Goal: Transaction & Acquisition: Download file/media

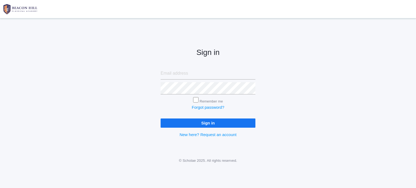
type input "[EMAIL_ADDRESS][DOMAIN_NAME]"
click at [203, 121] on input "Sign in" at bounding box center [208, 123] width 95 height 9
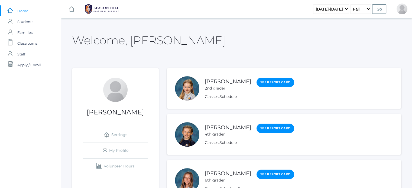
click at [221, 81] on link "Monique Little" at bounding box center [228, 81] width 46 height 7
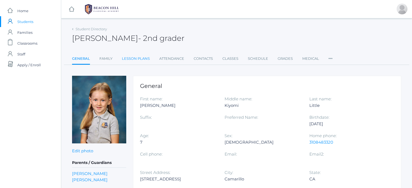
click at [140, 58] on link "Lesson Plans" at bounding box center [136, 58] width 28 height 11
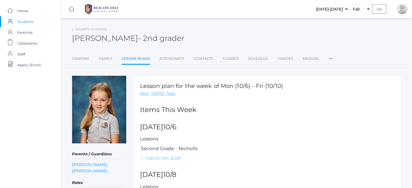
click at [170, 156] on link "Hybrid_Wk_6.pdf" at bounding box center [162, 158] width 35 height 5
click at [28, 12] on link "icons/ui/navigation/home Created with Sketch. Home" at bounding box center [30, 10] width 61 height 11
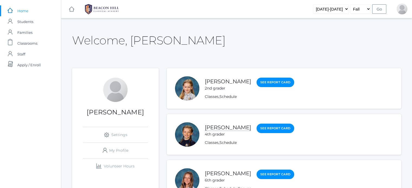
click at [215, 127] on link "Savannah Little" at bounding box center [228, 127] width 46 height 7
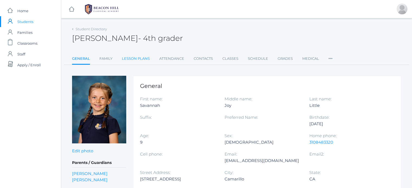
click at [140, 59] on link "Lesson Plans" at bounding box center [136, 58] width 28 height 11
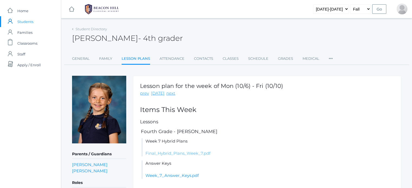
click at [163, 152] on link "Final_Hybrid_Plans_Week_7.pdf" at bounding box center [177, 153] width 65 height 5
